Goal: Information Seeking & Learning: Get advice/opinions

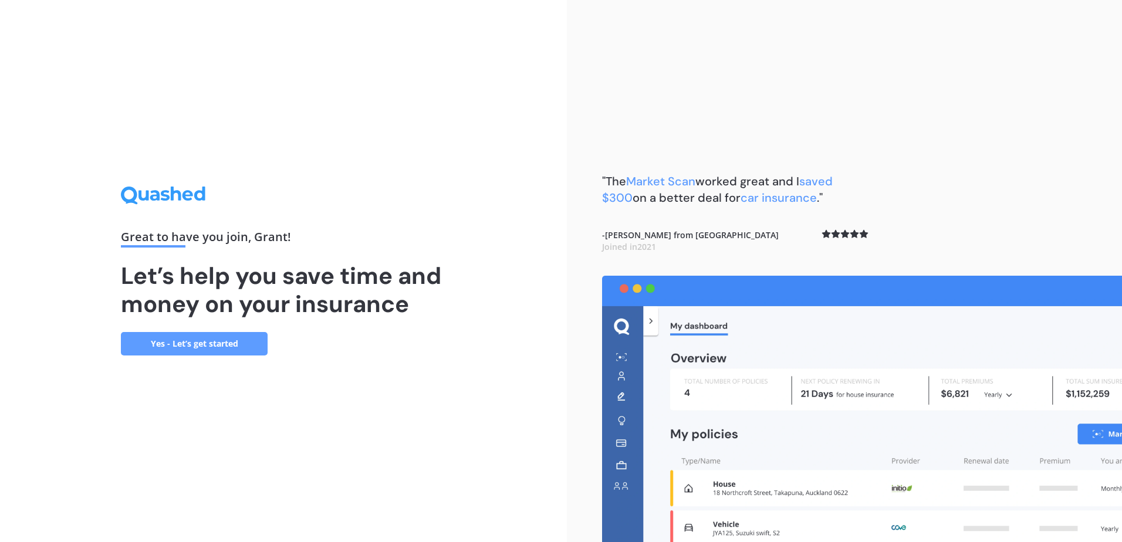
click at [222, 342] on link "Yes - Let’s get started" at bounding box center [194, 343] width 147 height 23
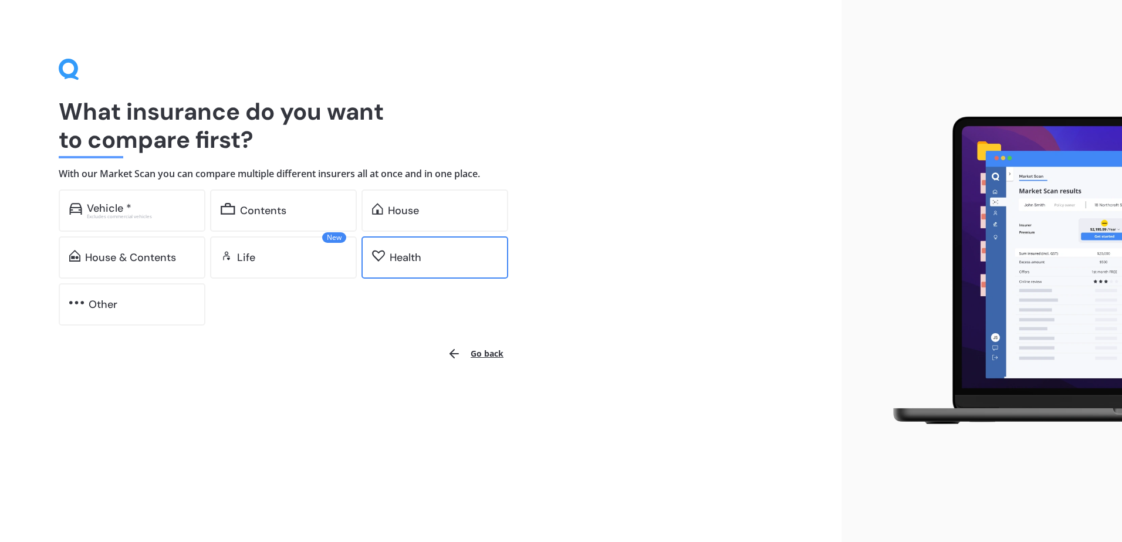
click at [425, 258] on div "Health" at bounding box center [444, 258] width 108 height 12
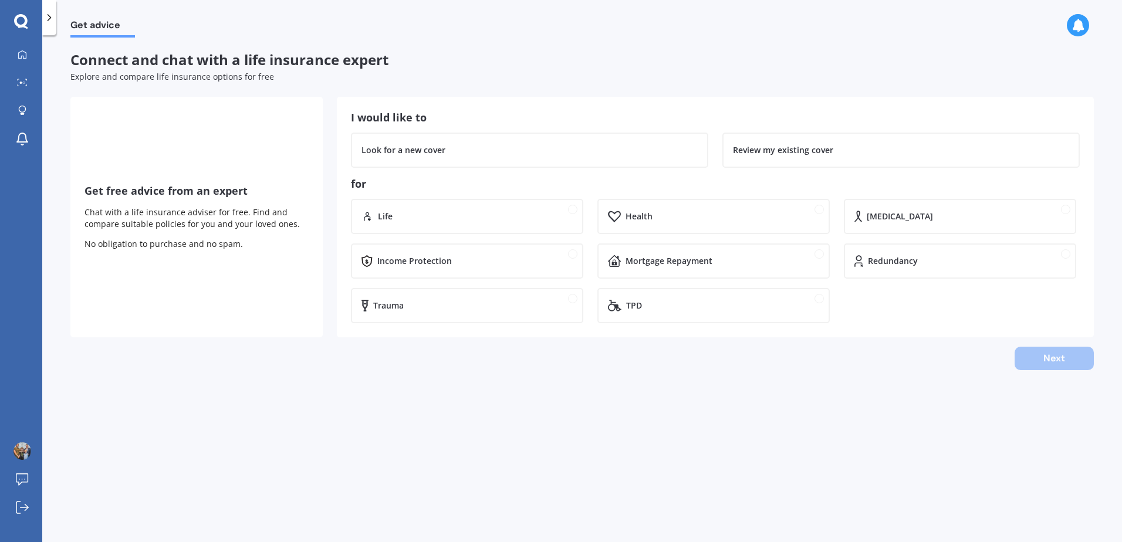
click at [631, 414] on div "Get advice Connect and chat with a life insurance expert Explore and compare li…" at bounding box center [581, 291] width 1079 height 507
click at [47, 19] on icon at bounding box center [49, 18] width 12 height 12
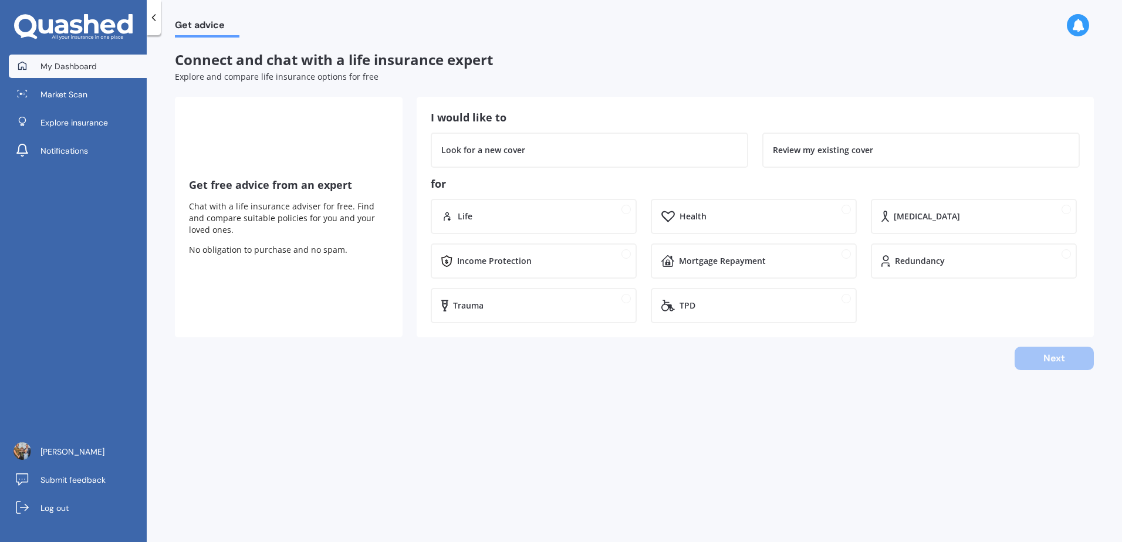
click at [71, 59] on link "My Dashboard" at bounding box center [78, 66] width 138 height 23
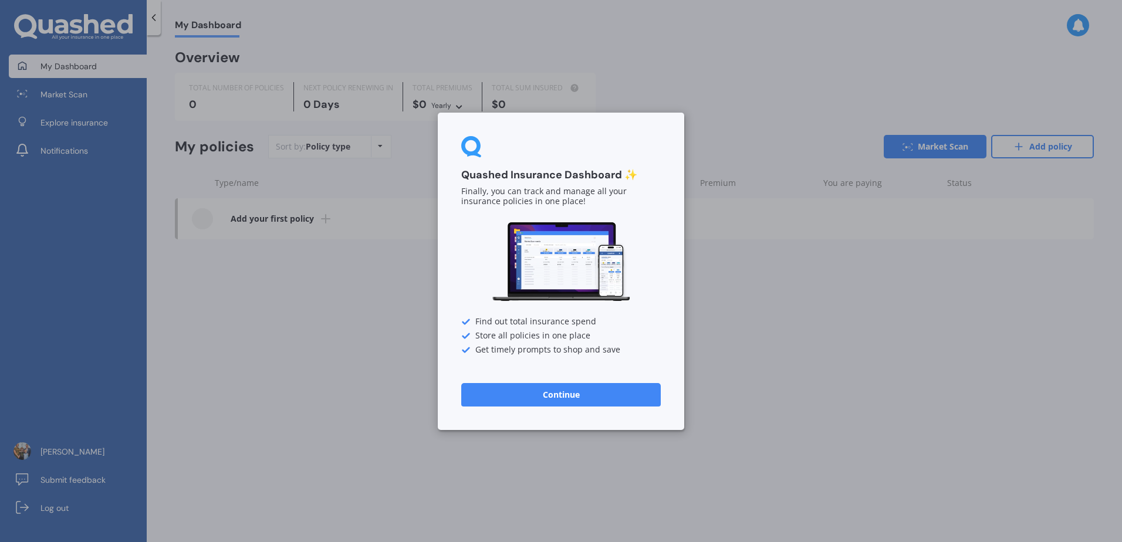
click at [554, 392] on button "Continue" at bounding box center [560, 393] width 199 height 23
